Goal: Obtain resource: Download file/media

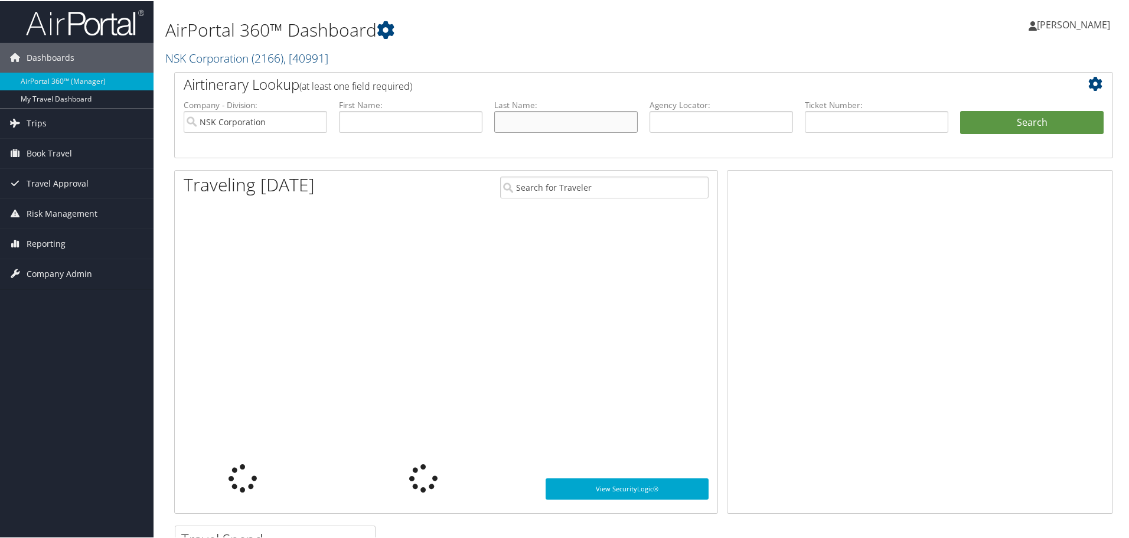
click at [521, 116] on input "text" at bounding box center [565, 121] width 143 height 22
type input "[PERSON_NAME]"
click at [1016, 125] on button "Search" at bounding box center [1031, 122] width 143 height 24
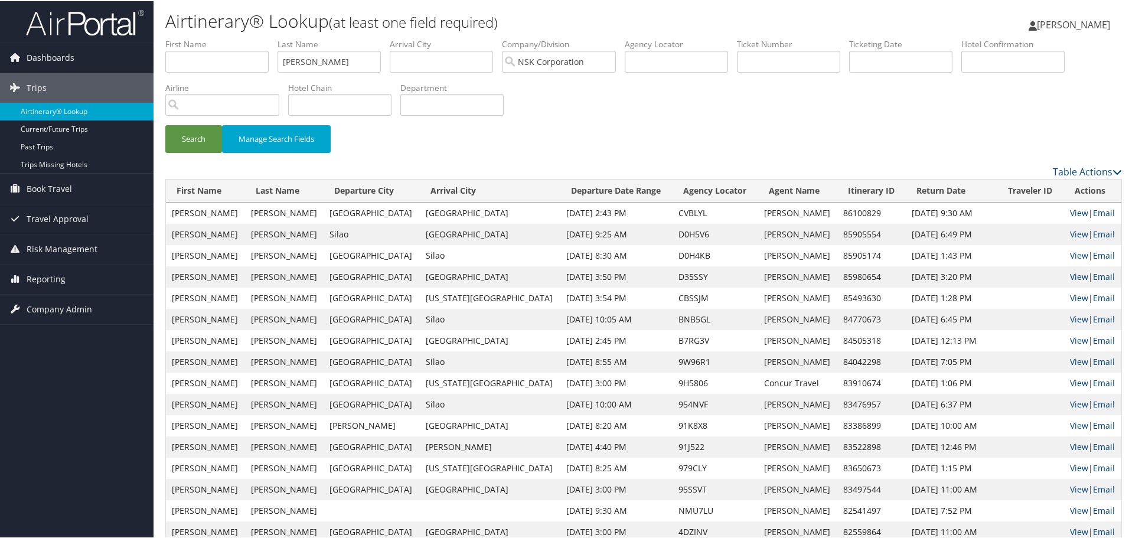
click at [1070, 277] on link "View" at bounding box center [1079, 275] width 18 height 11
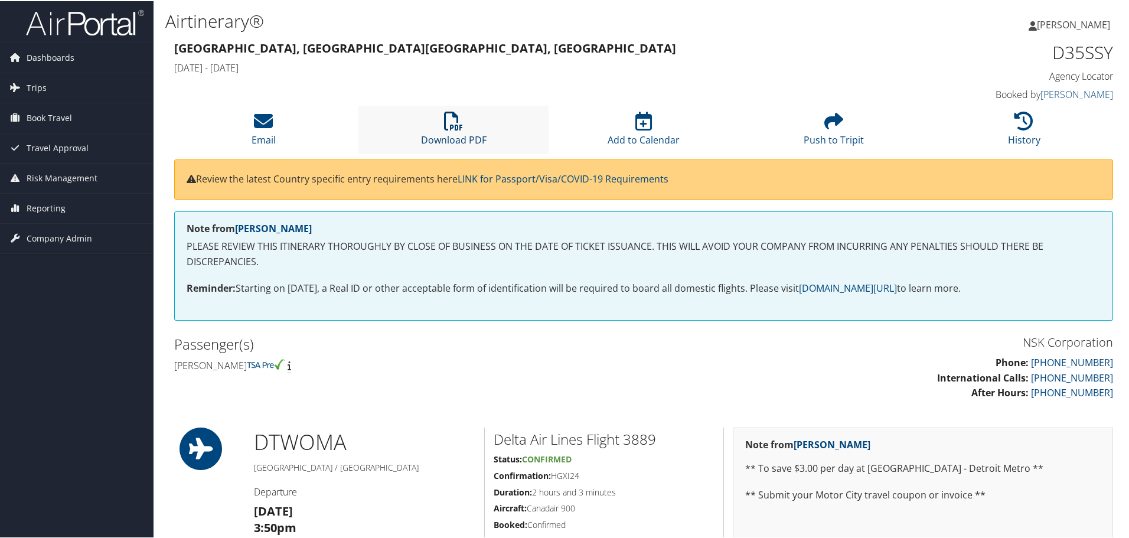
click at [440, 137] on link "Download PDF" at bounding box center [454, 131] width 66 height 28
